Goal: Participate in discussion: Engage in conversation with other users on a specific topic

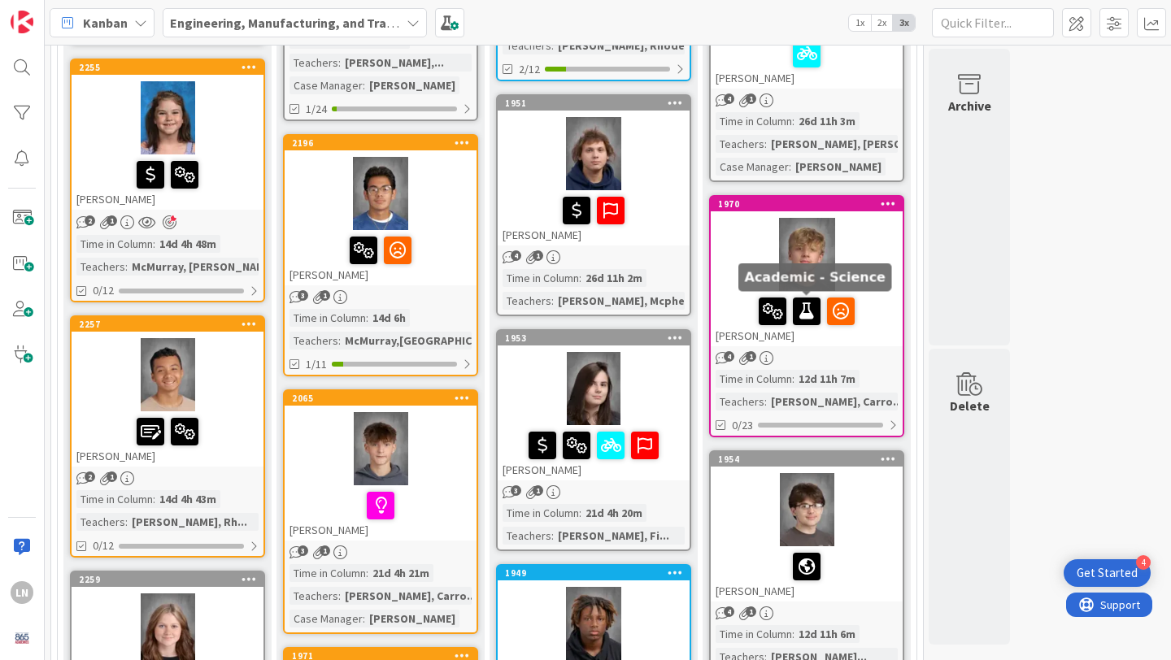
scroll to position [1237, 0]
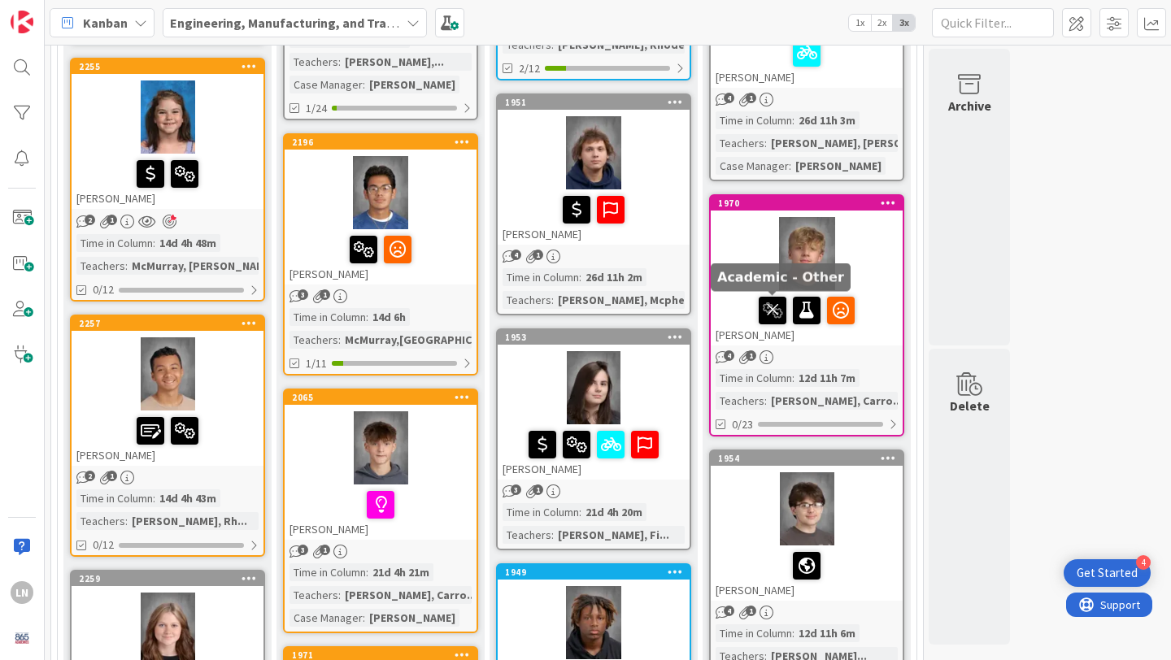
click at [775, 309] on icon at bounding box center [773, 310] width 28 height 26
click at [793, 307] on icon at bounding box center [790, 310] width 28 height 26
click at [1156, 325] on div "39 EMT 39 Academy Students (10th Grade) 8 Referred Students Add Card... 2250 It…" at bounding box center [608, 410] width 1120 height 3197
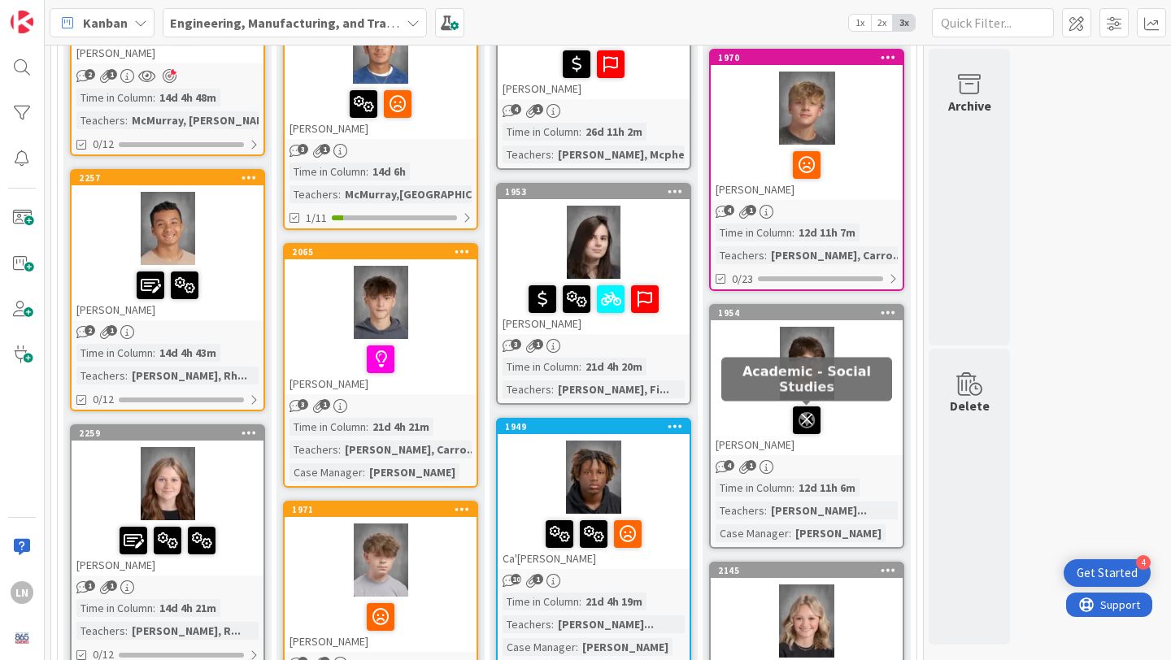
click at [807, 420] on icon at bounding box center [807, 420] width 28 height 26
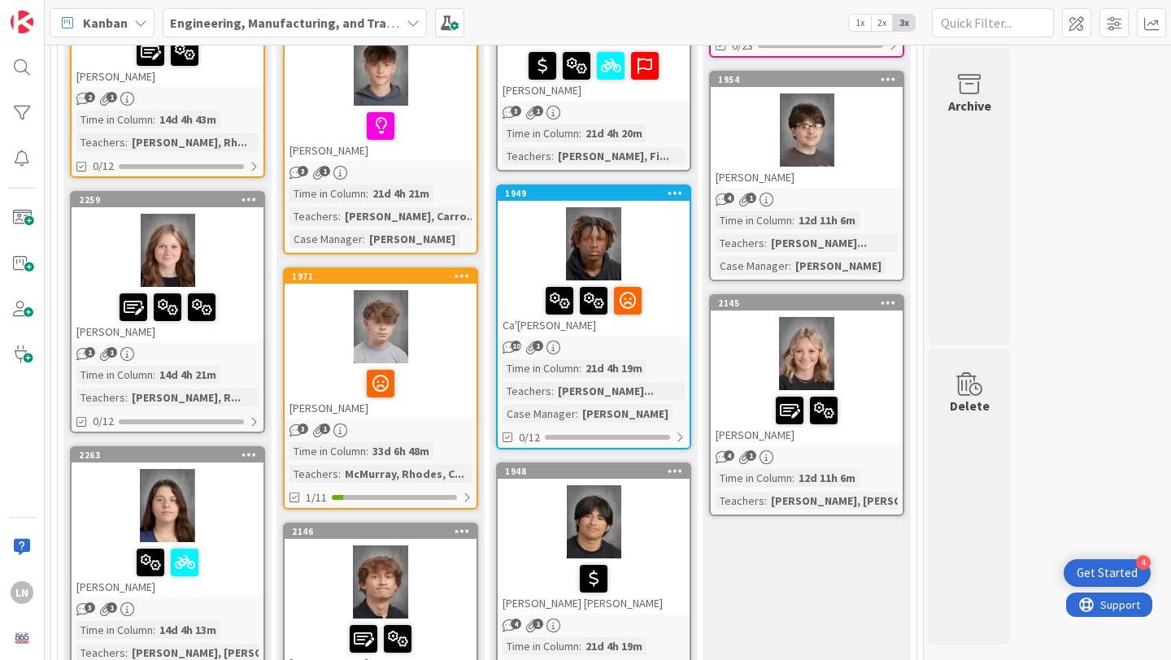
scroll to position [1622, 0]
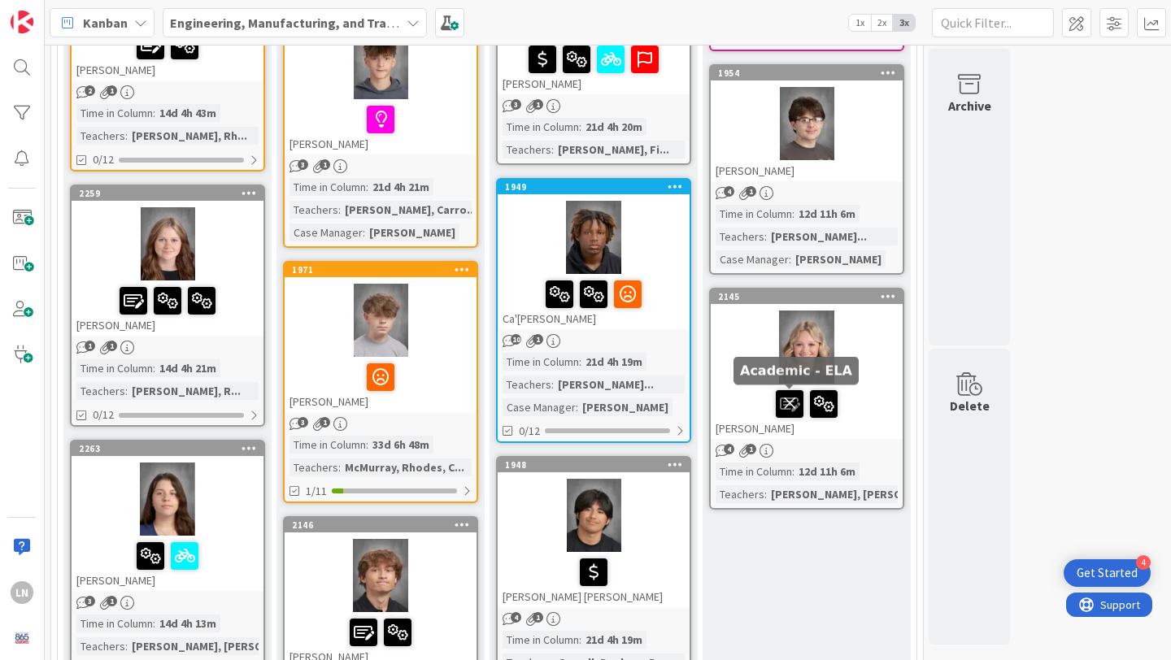
click at [790, 407] on icon at bounding box center [790, 403] width 28 height 26
click at [807, 405] on icon at bounding box center [807, 403] width 28 height 26
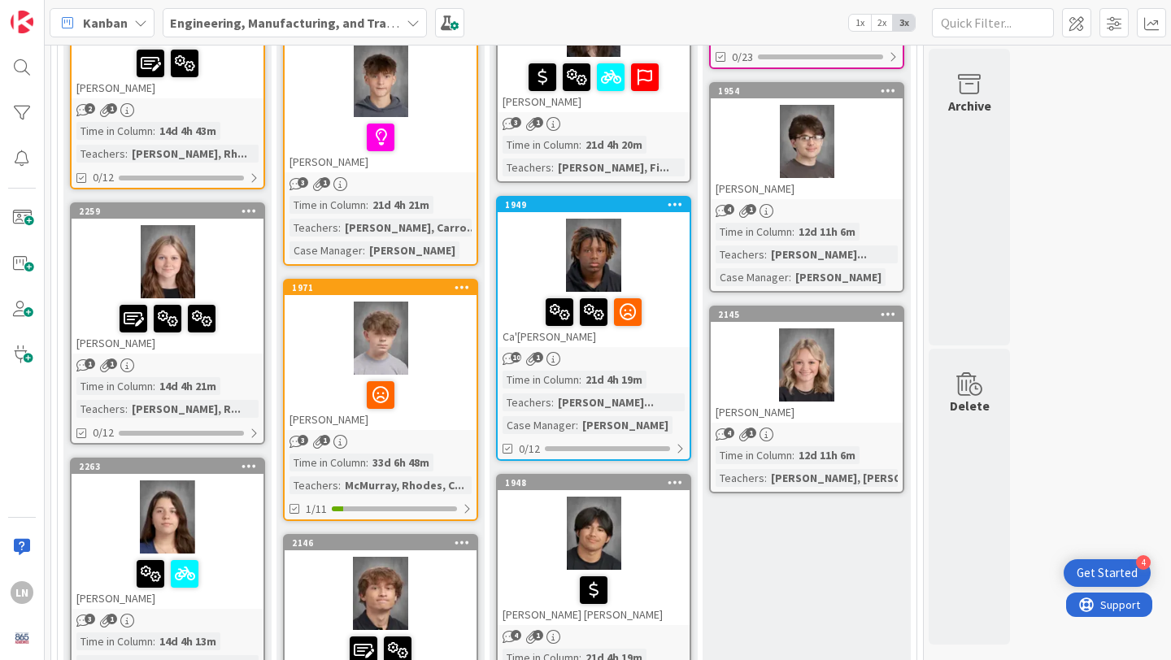
scroll to position [1599, 0]
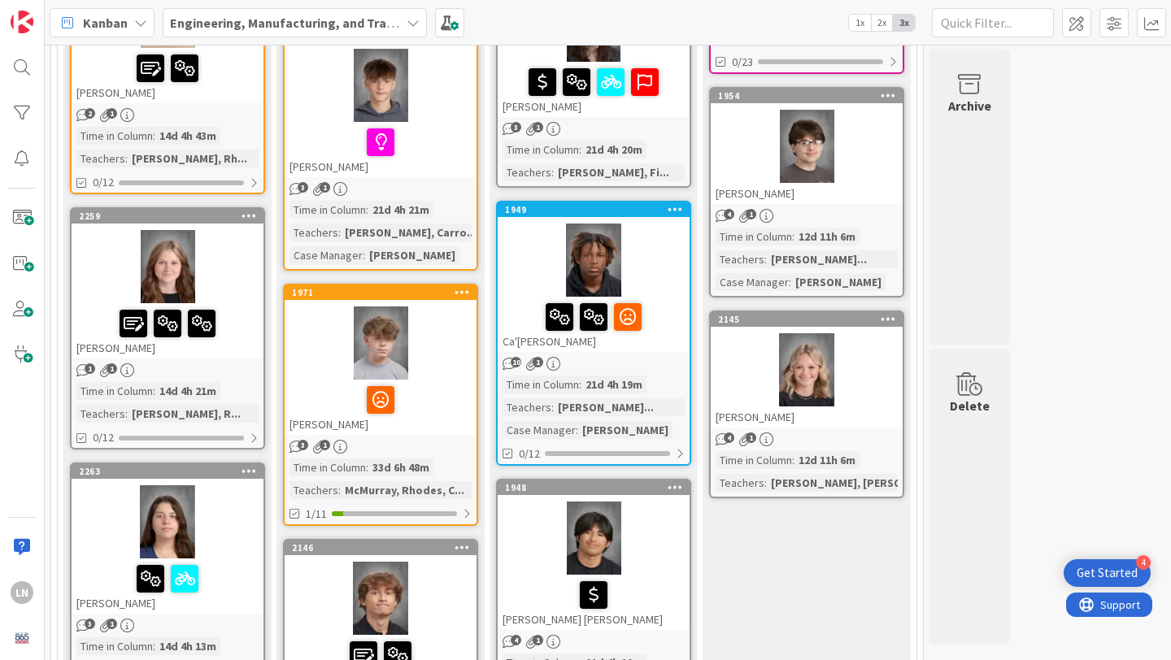
click at [872, 389] on div at bounding box center [807, 369] width 192 height 73
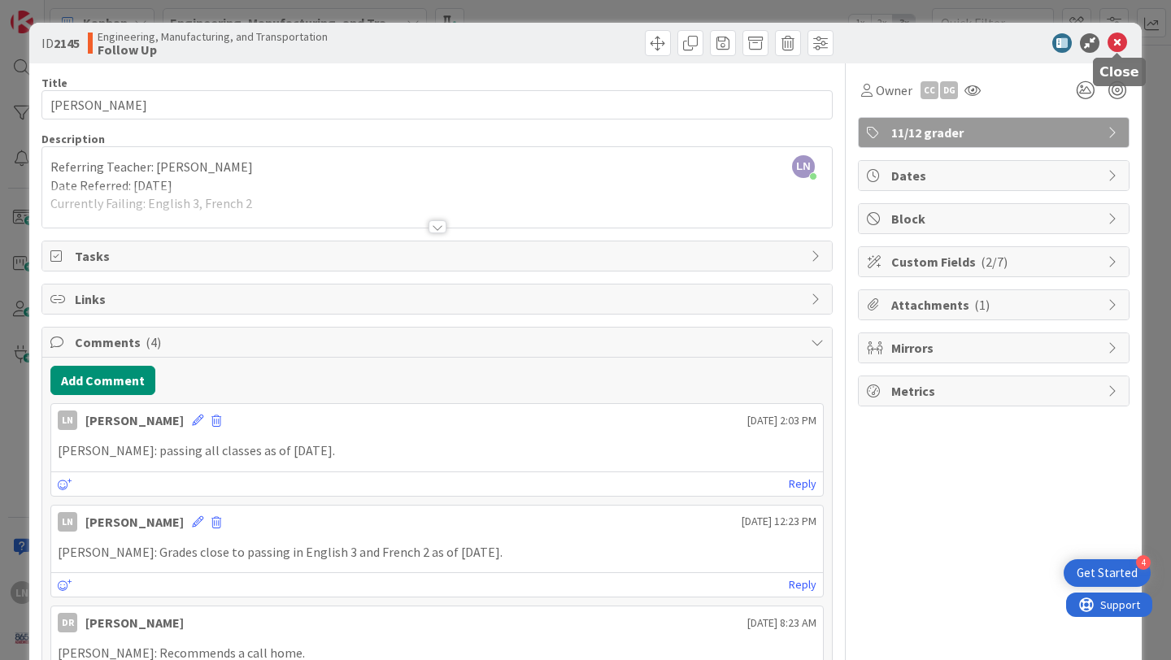
click at [1120, 42] on icon at bounding box center [1117, 43] width 20 height 20
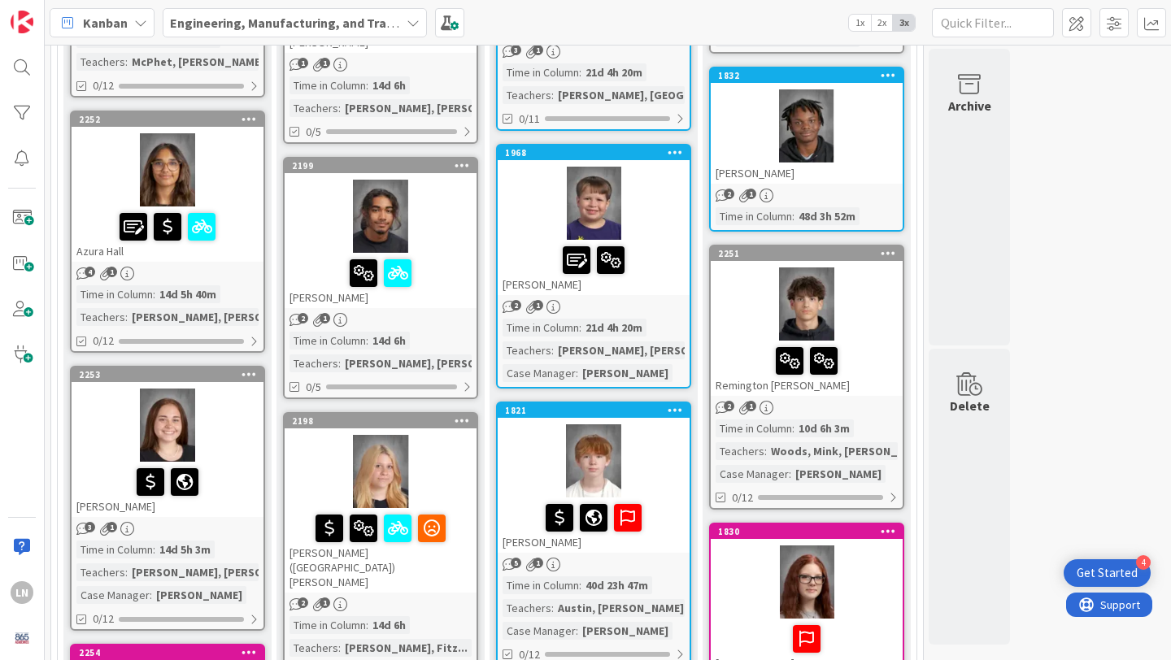
scroll to position [380, 0]
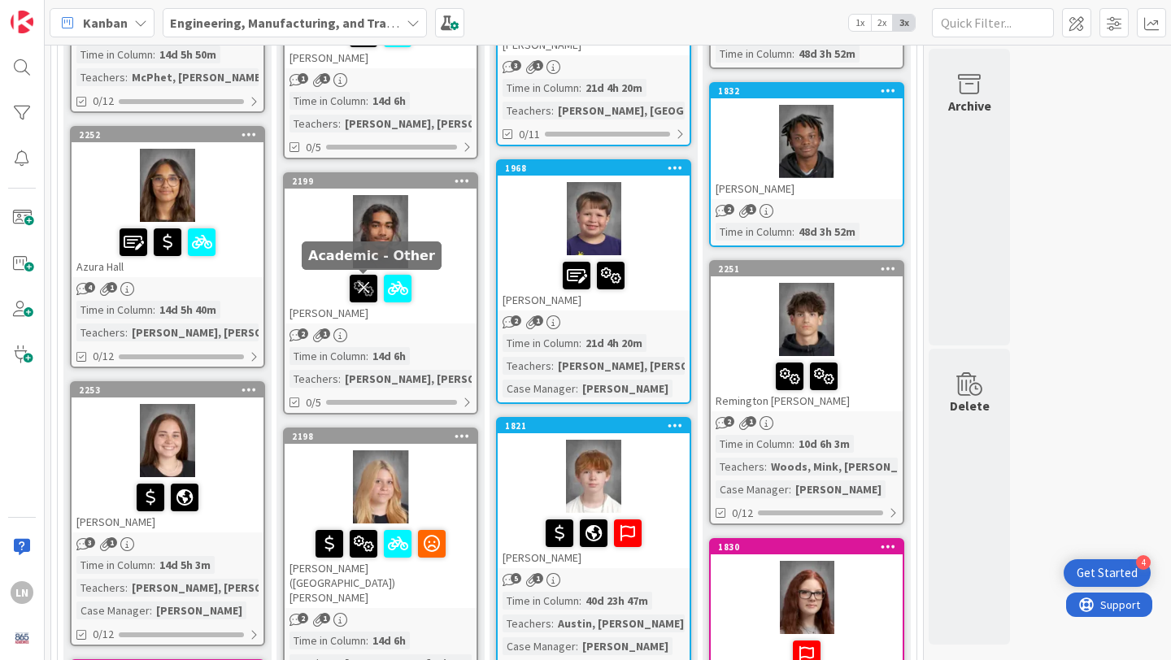
click at [363, 283] on icon at bounding box center [364, 288] width 28 height 26
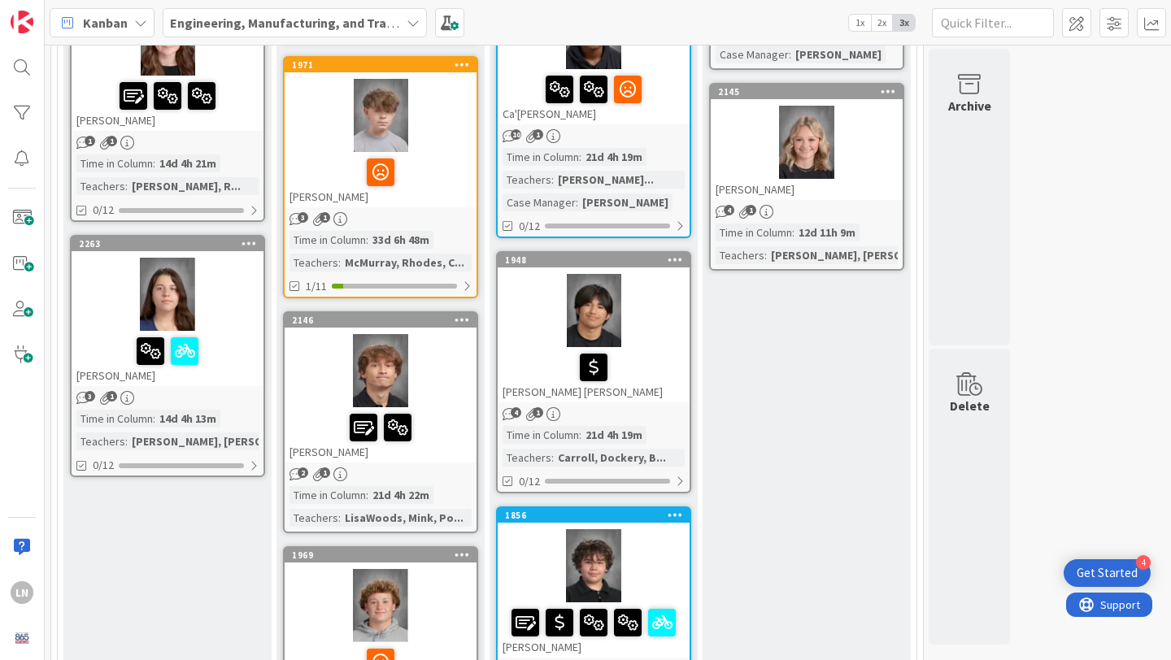
scroll to position [1919, 0]
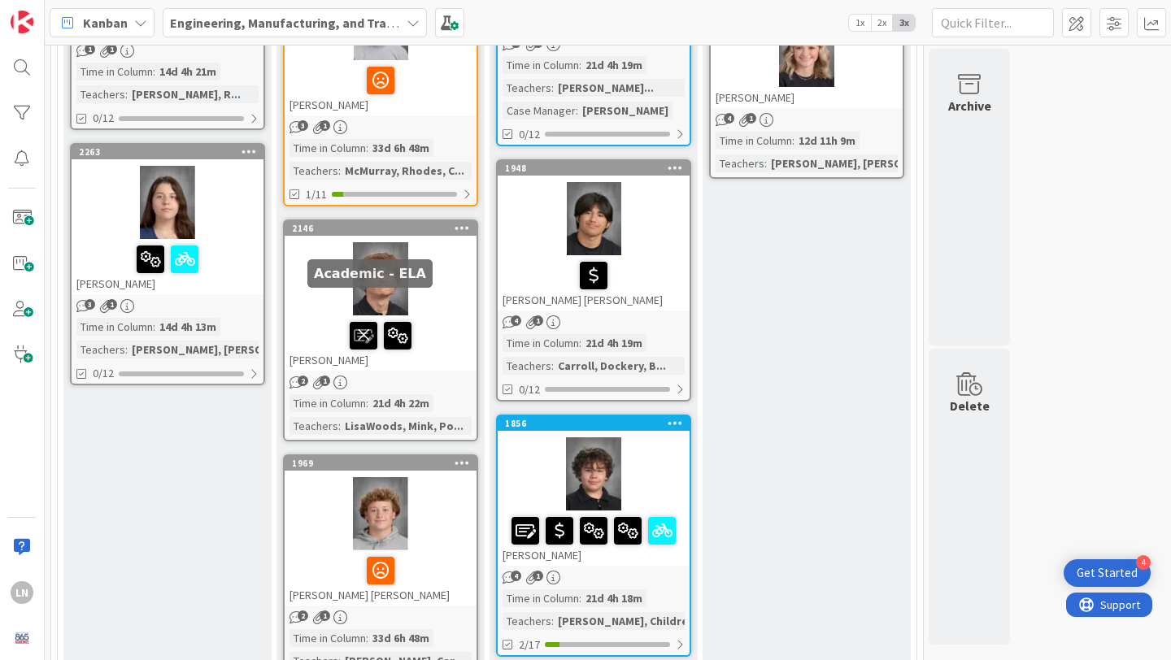
click at [366, 322] on icon at bounding box center [364, 335] width 28 height 26
click at [458, 268] on div at bounding box center [381, 278] width 192 height 73
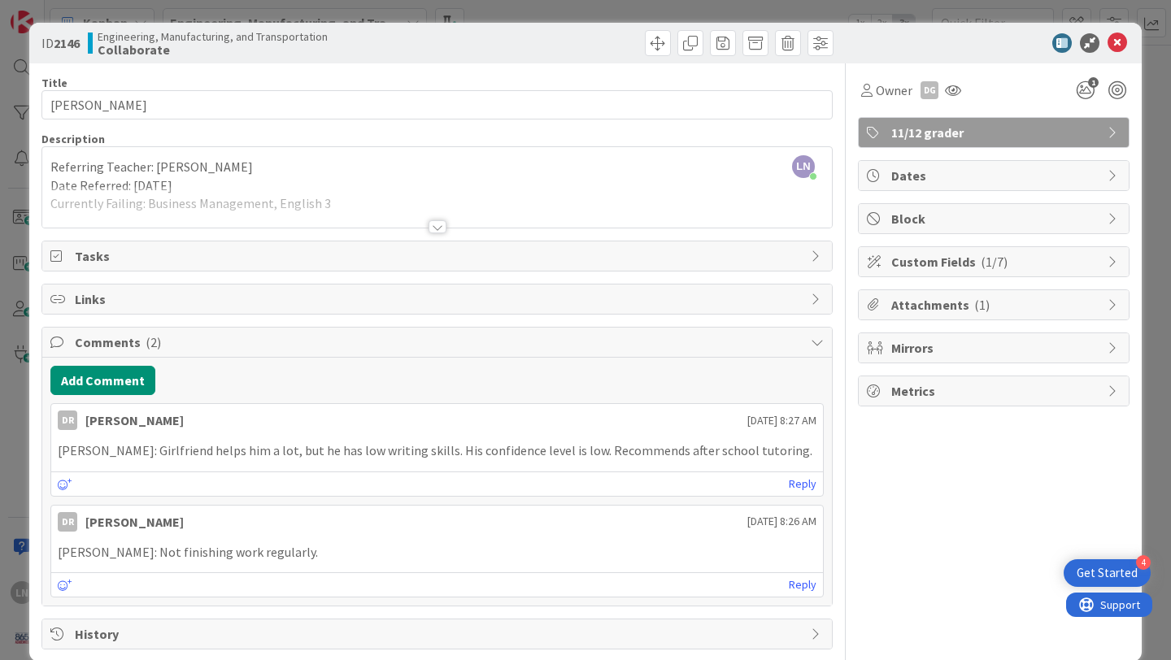
scroll to position [24, 0]
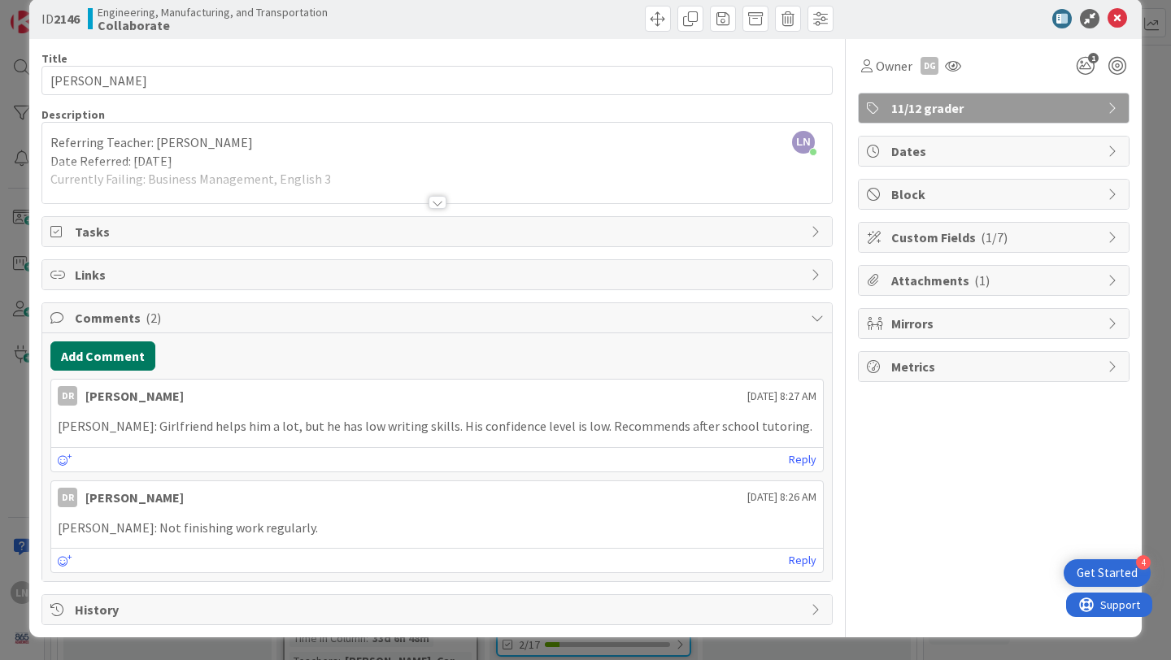
click at [110, 354] on button "Add Comment" at bounding box center [102, 355] width 105 height 29
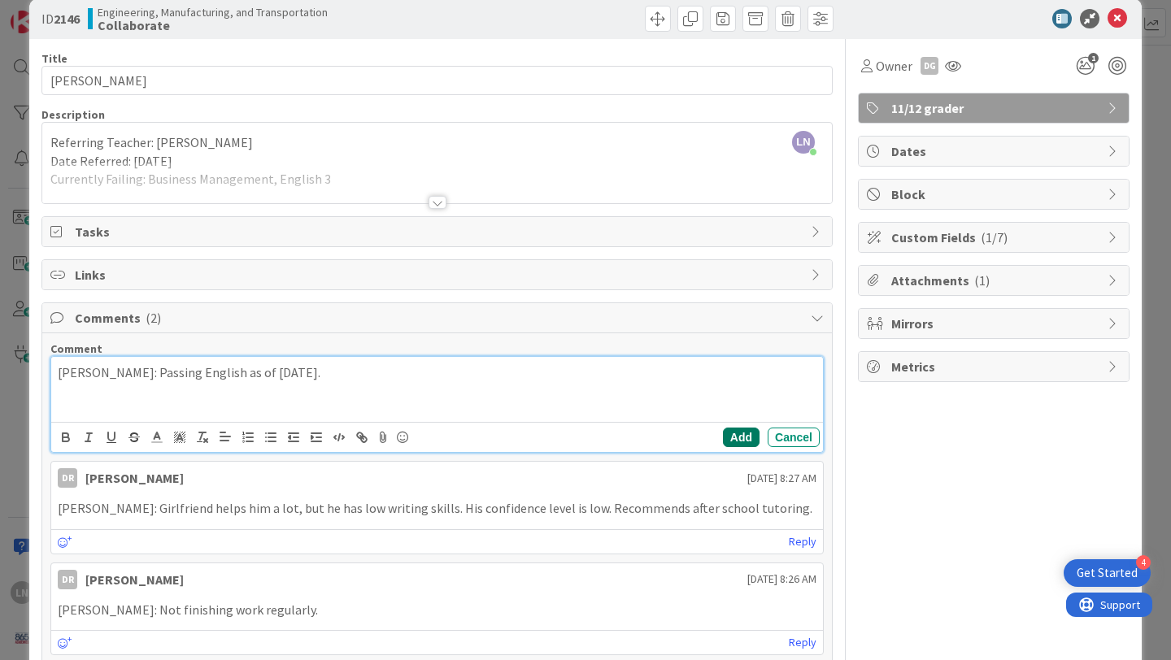
click at [745, 443] on button "Add" at bounding box center [741, 438] width 37 height 20
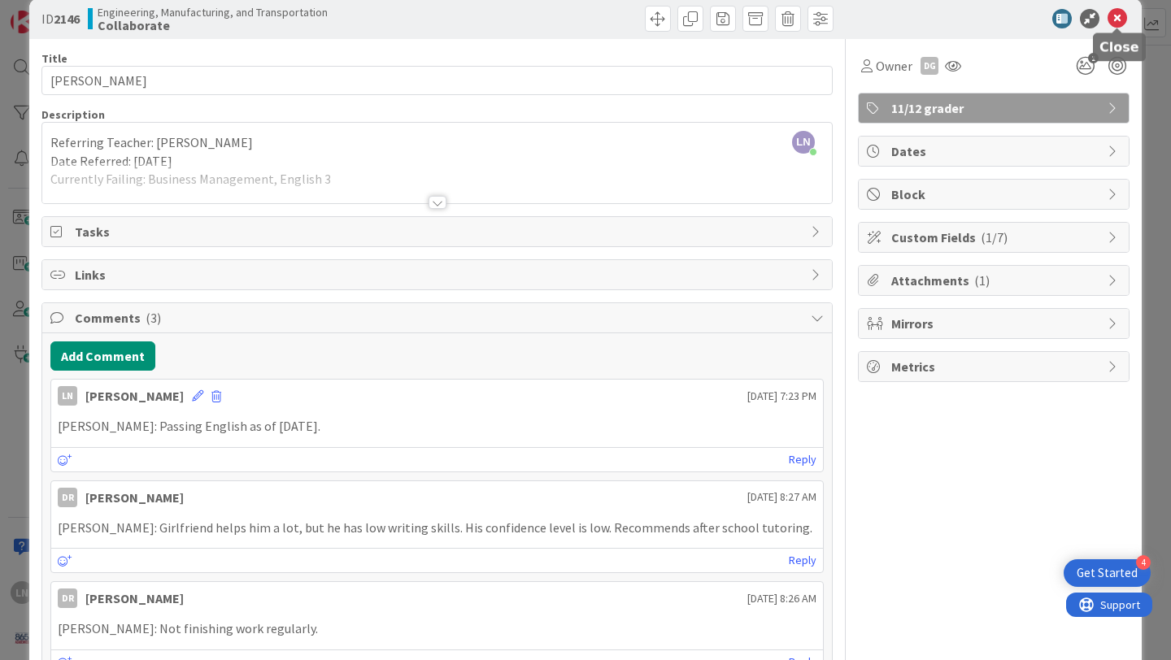
click at [1122, 17] on icon at bounding box center [1117, 19] width 20 height 20
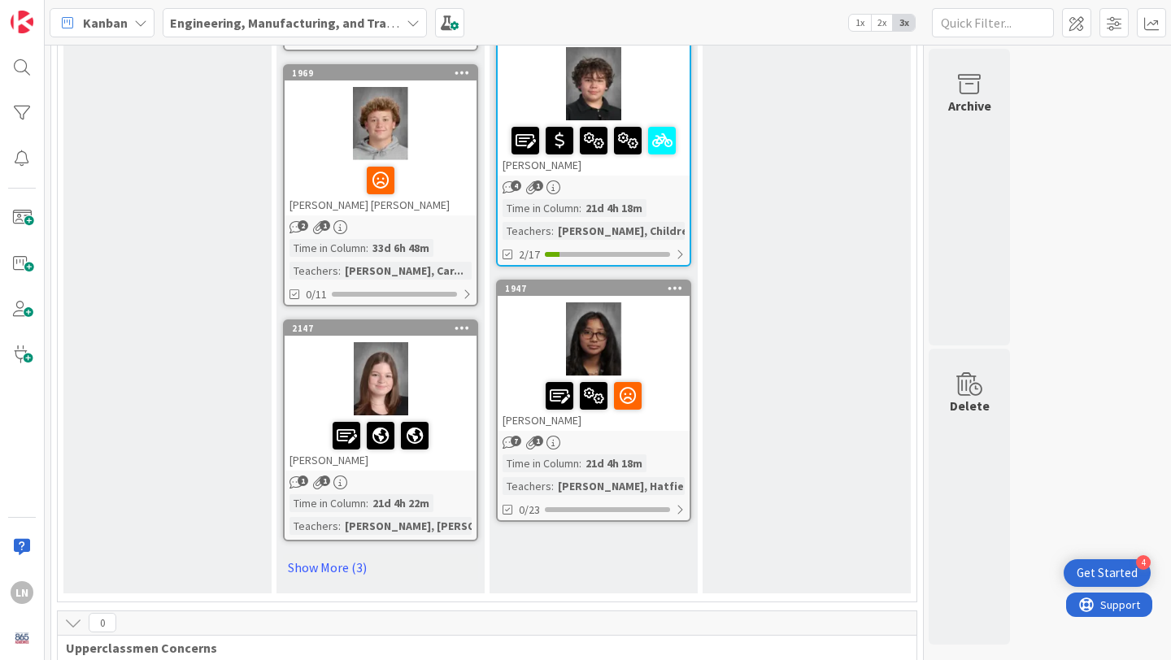
scroll to position [2347, 0]
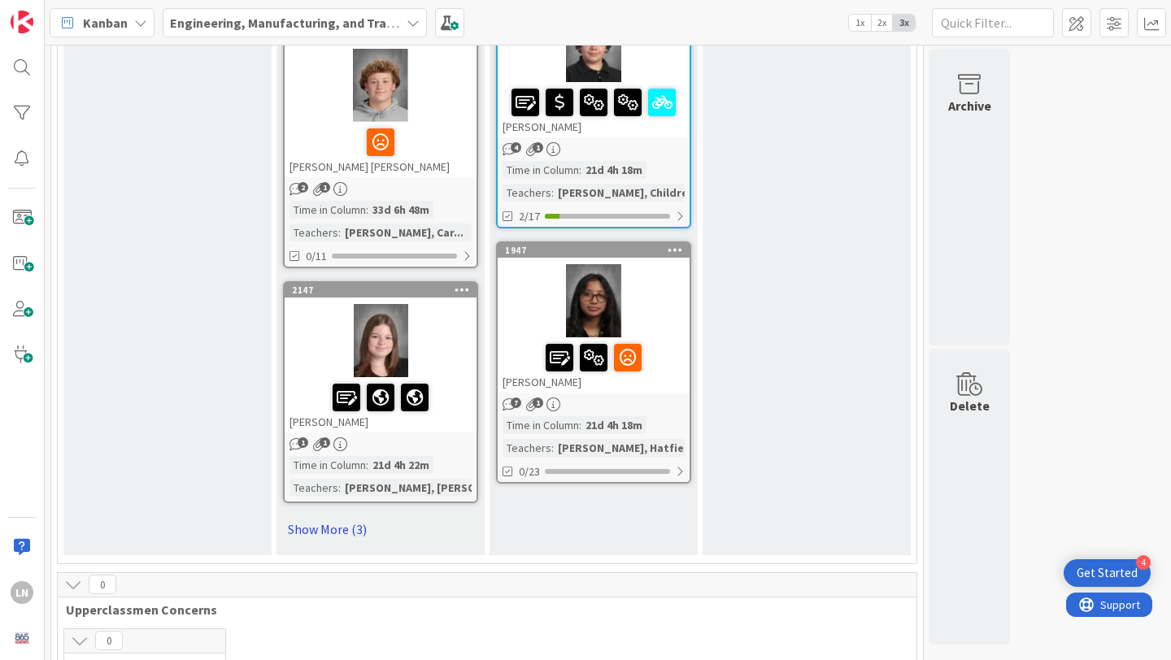
click at [333, 516] on link "Show More (3)" at bounding box center [380, 529] width 195 height 26
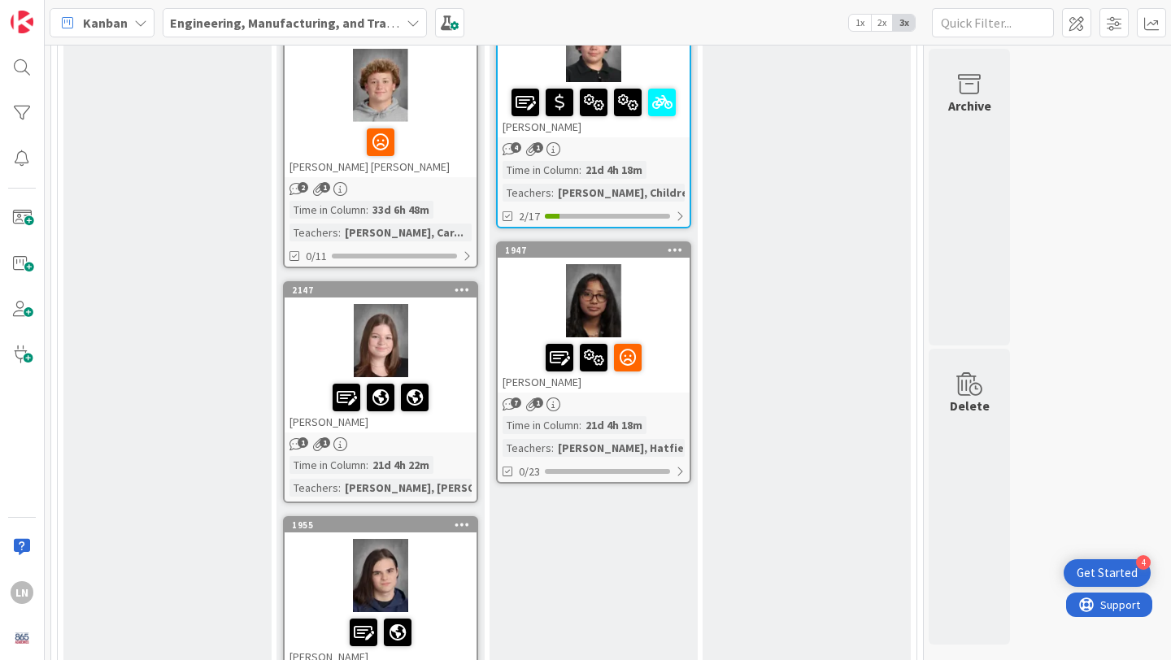
click at [424, 306] on div at bounding box center [381, 340] width 192 height 73
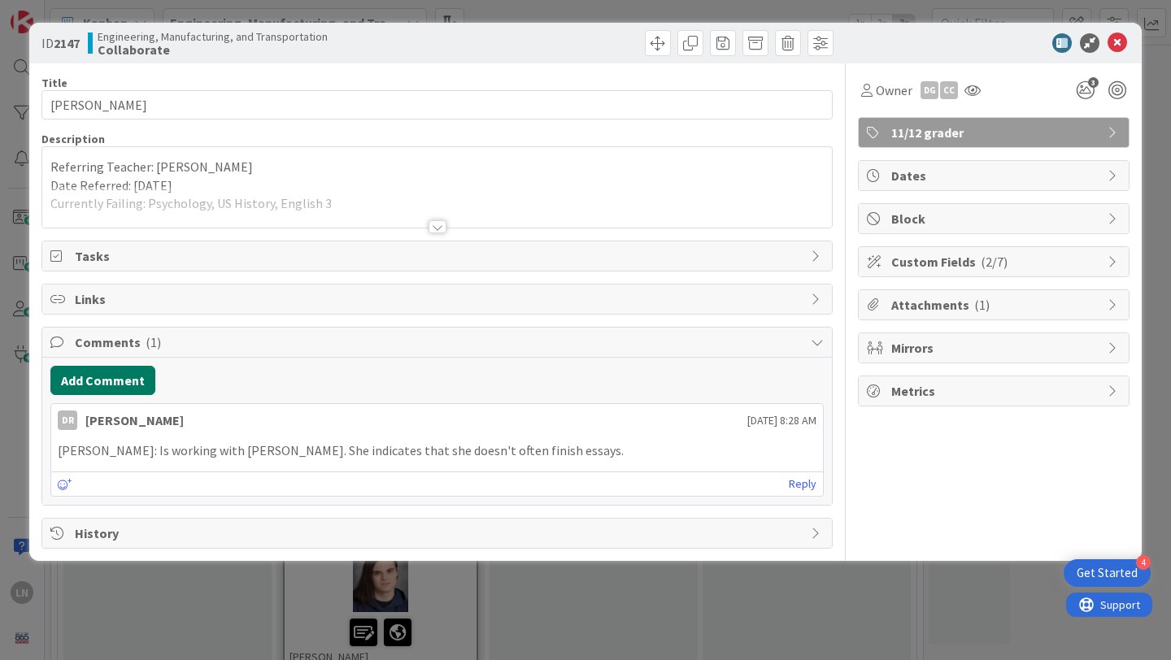
click at [95, 380] on button "Add Comment" at bounding box center [102, 380] width 105 height 29
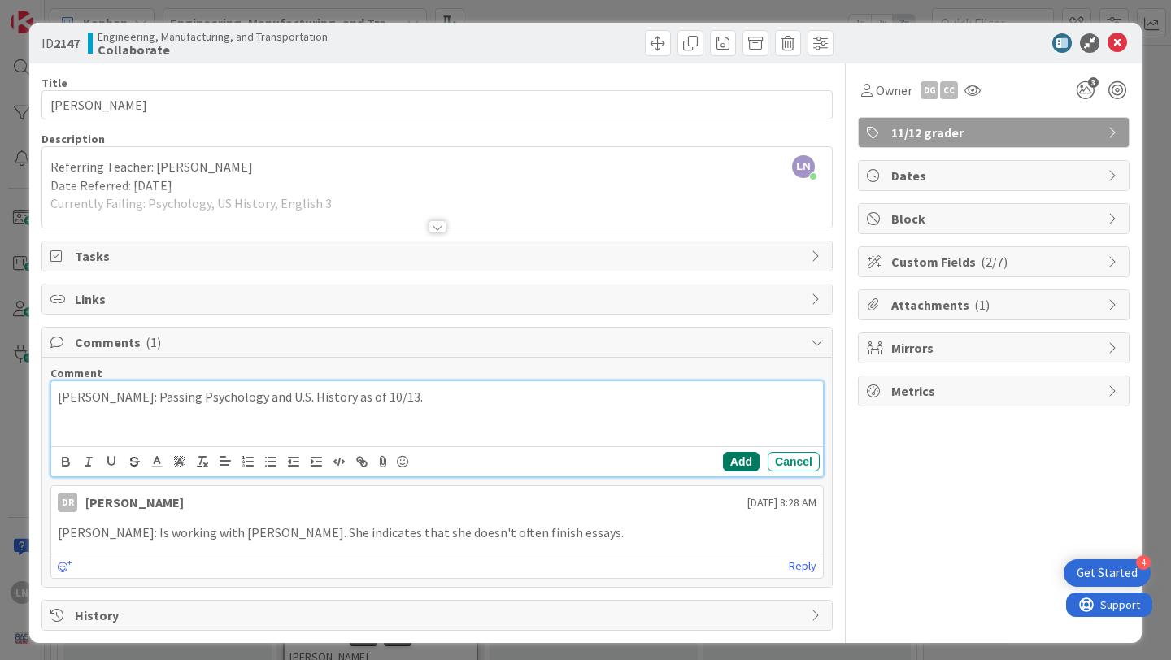
click at [737, 457] on button "Add" at bounding box center [741, 462] width 37 height 20
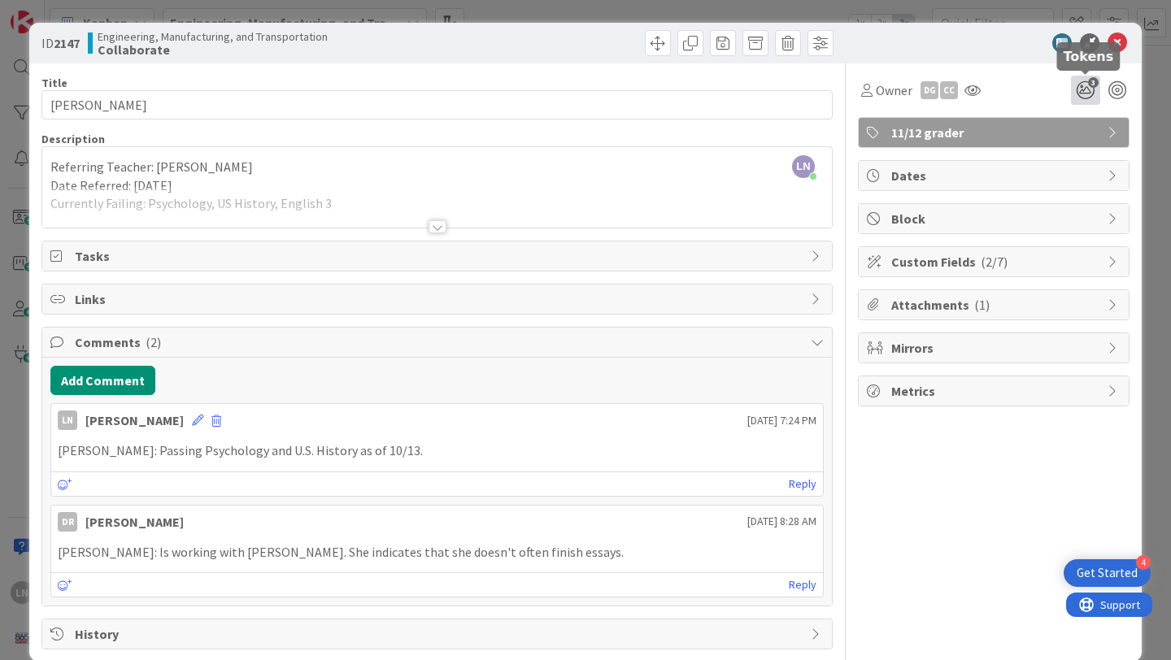
click at [1094, 91] on icon "3" at bounding box center [1085, 90] width 29 height 29
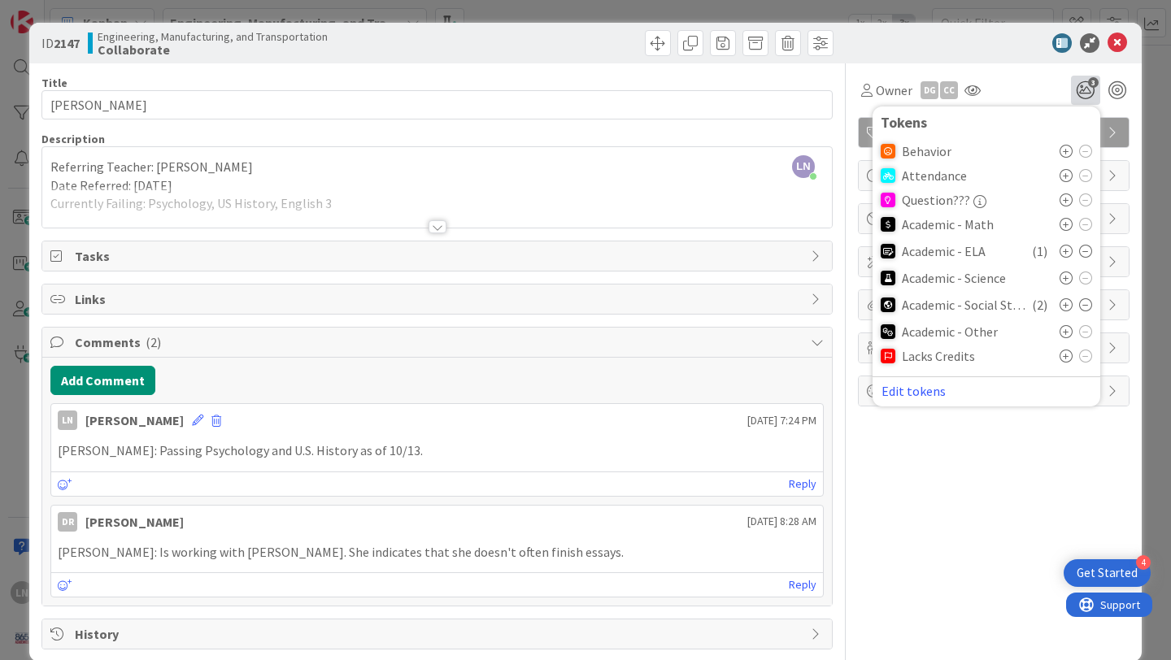
click at [1085, 301] on icon at bounding box center [1085, 304] width 13 height 13
click at [1115, 36] on icon at bounding box center [1117, 43] width 20 height 20
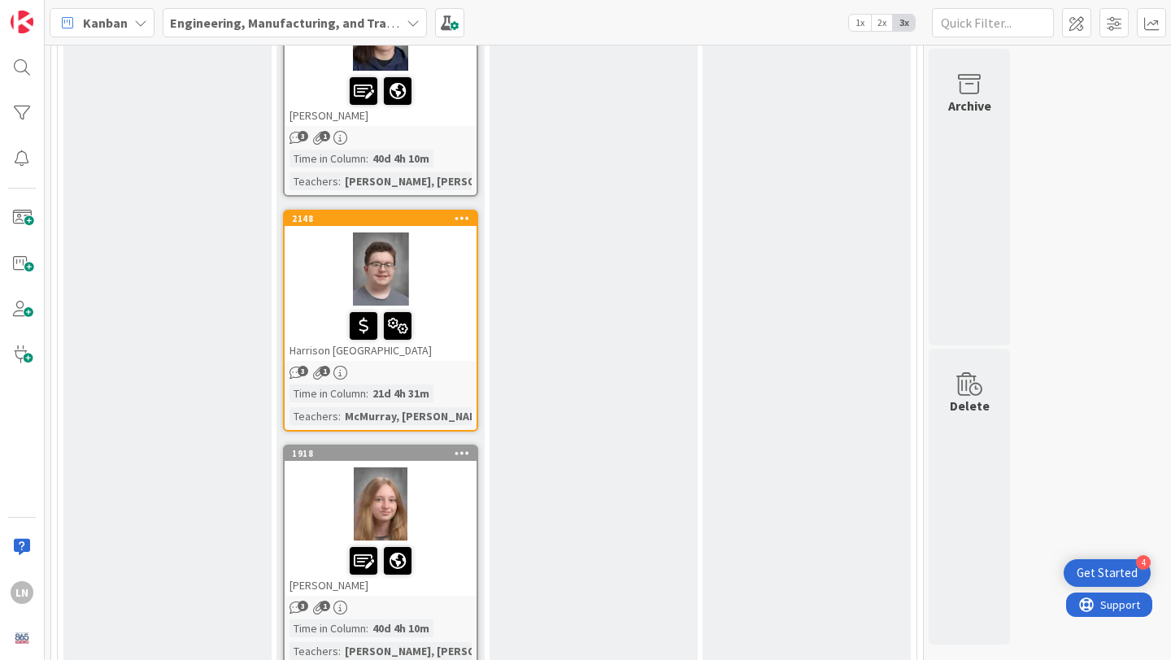
scroll to position [2890, 0]
click at [449, 255] on div at bounding box center [381, 268] width 192 height 73
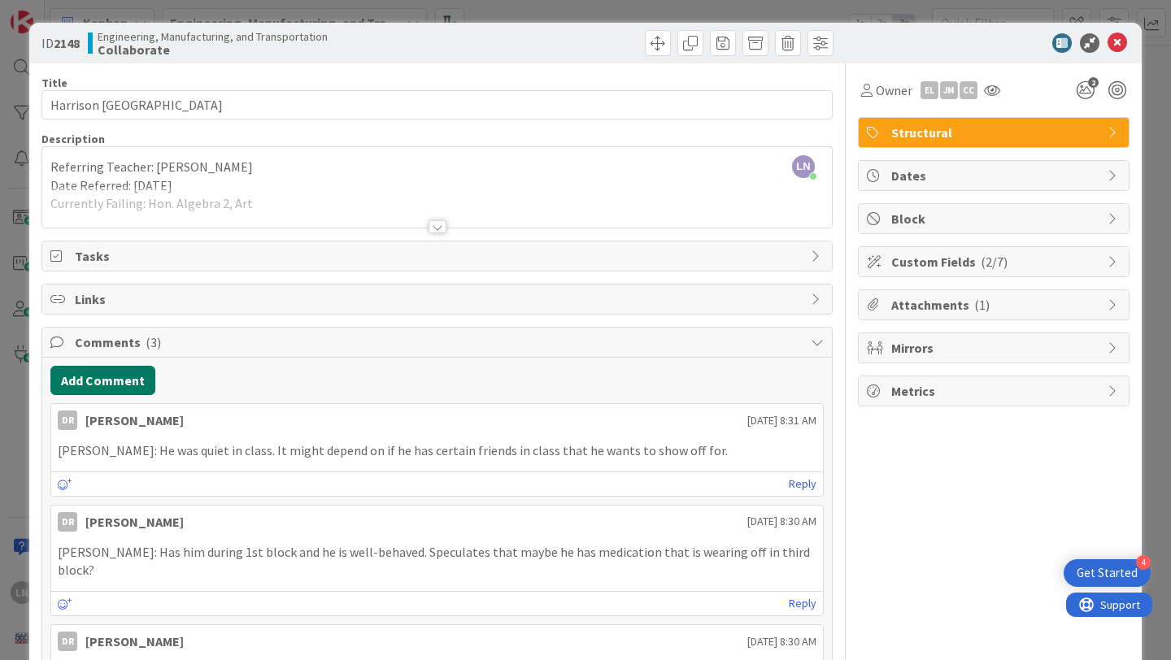
click at [114, 368] on button "Add Comment" at bounding box center [102, 380] width 105 height 29
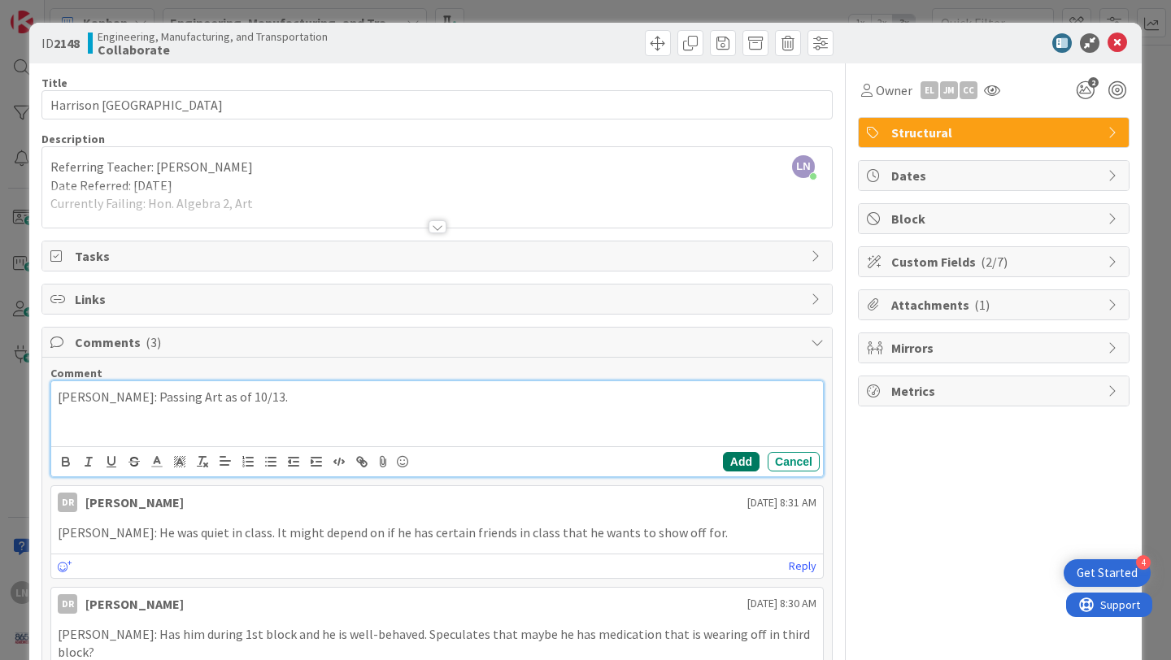
click at [744, 463] on button "Add" at bounding box center [741, 462] width 37 height 20
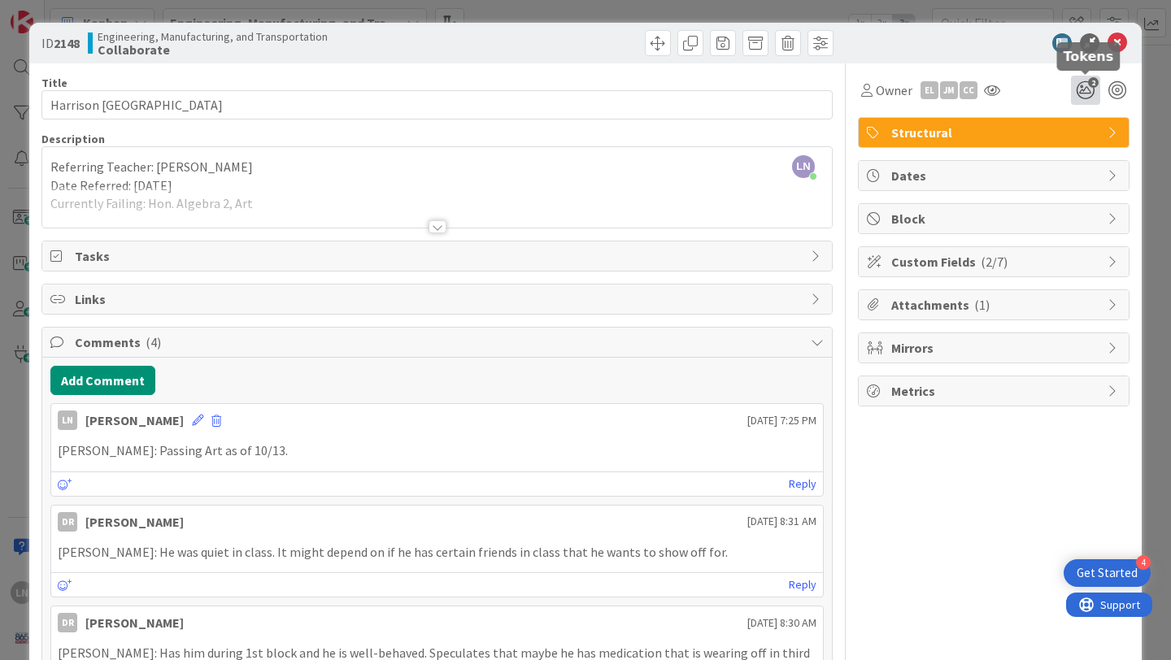
click at [1088, 99] on icon "2" at bounding box center [1085, 90] width 29 height 29
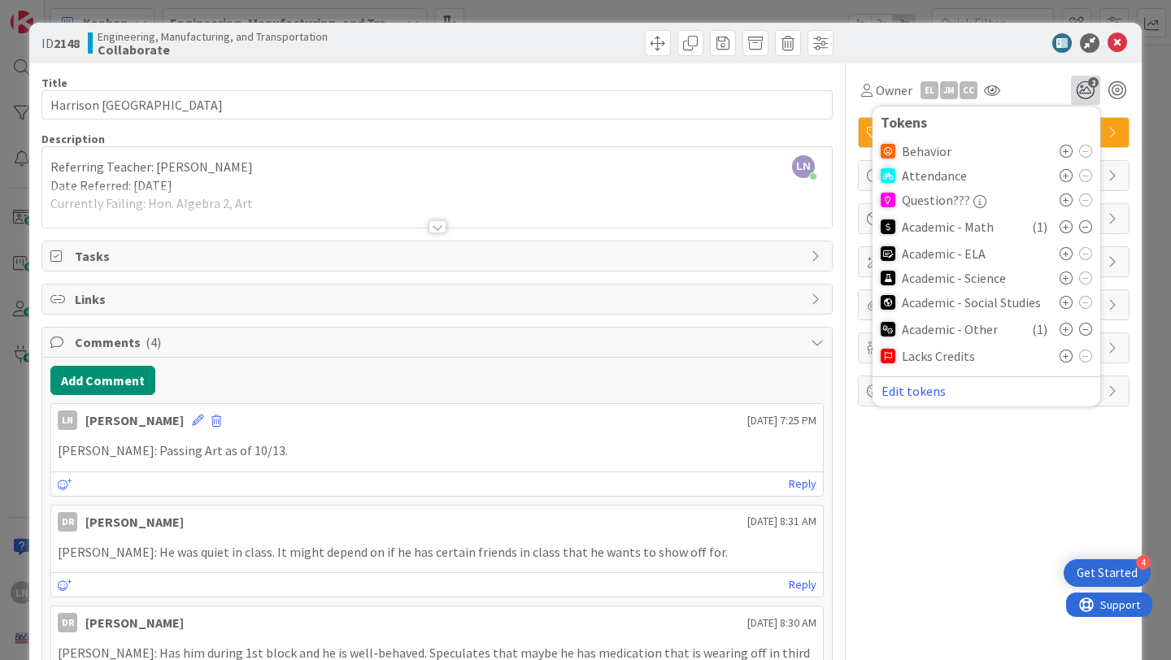
click at [1090, 329] on icon at bounding box center [1085, 329] width 13 height 13
click at [1117, 41] on icon at bounding box center [1117, 43] width 20 height 20
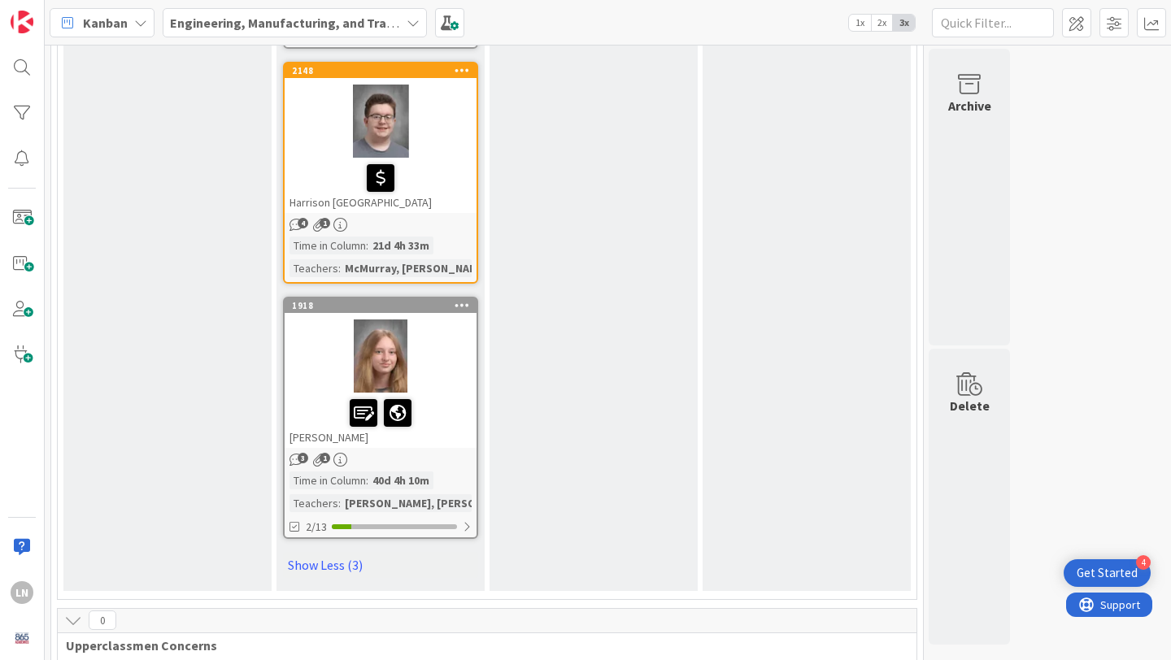
scroll to position [3071, 0]
